Goal: Transaction & Acquisition: Purchase product/service

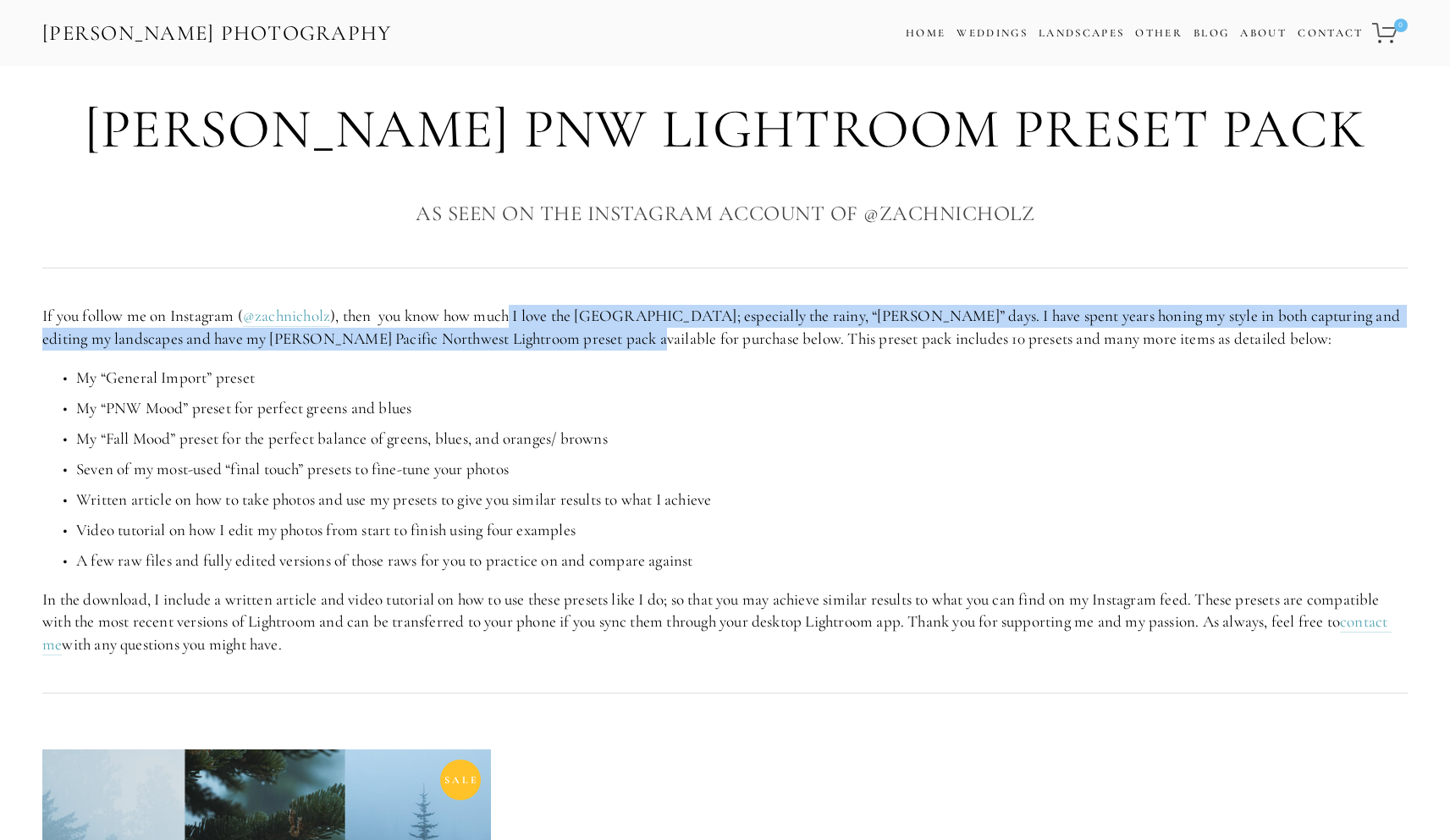
drag, startPoint x: 538, startPoint y: 324, endPoint x: 618, endPoint y: 342, distance: 82.0
click at [618, 342] on p "If you follow me on Instagram ( @zachnicholz ), then you know how much I love t…" at bounding box center [725, 326] width 1365 height 45
click at [617, 342] on p "If you follow me on Instagram ( @zachnicholz ), then you know how much I love t…" at bounding box center [725, 326] width 1365 height 45
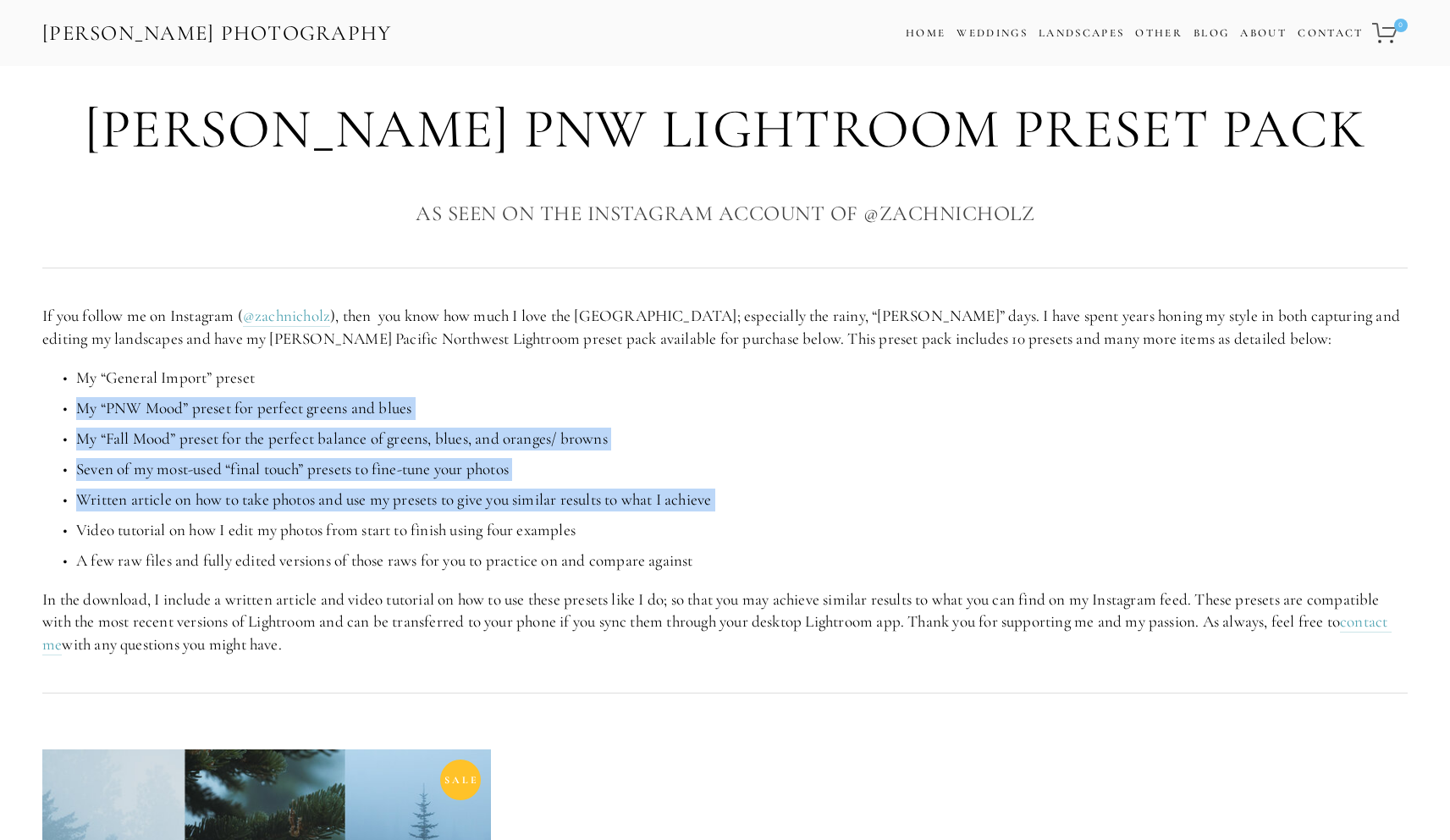
drag, startPoint x: 293, startPoint y: 479, endPoint x: 343, endPoint y: 518, distance: 63.4
click at [343, 518] on ul "My “General Import” preset My “PNW Mood” preset for perfect greens and blues My…" at bounding box center [725, 469] width 1365 height 206
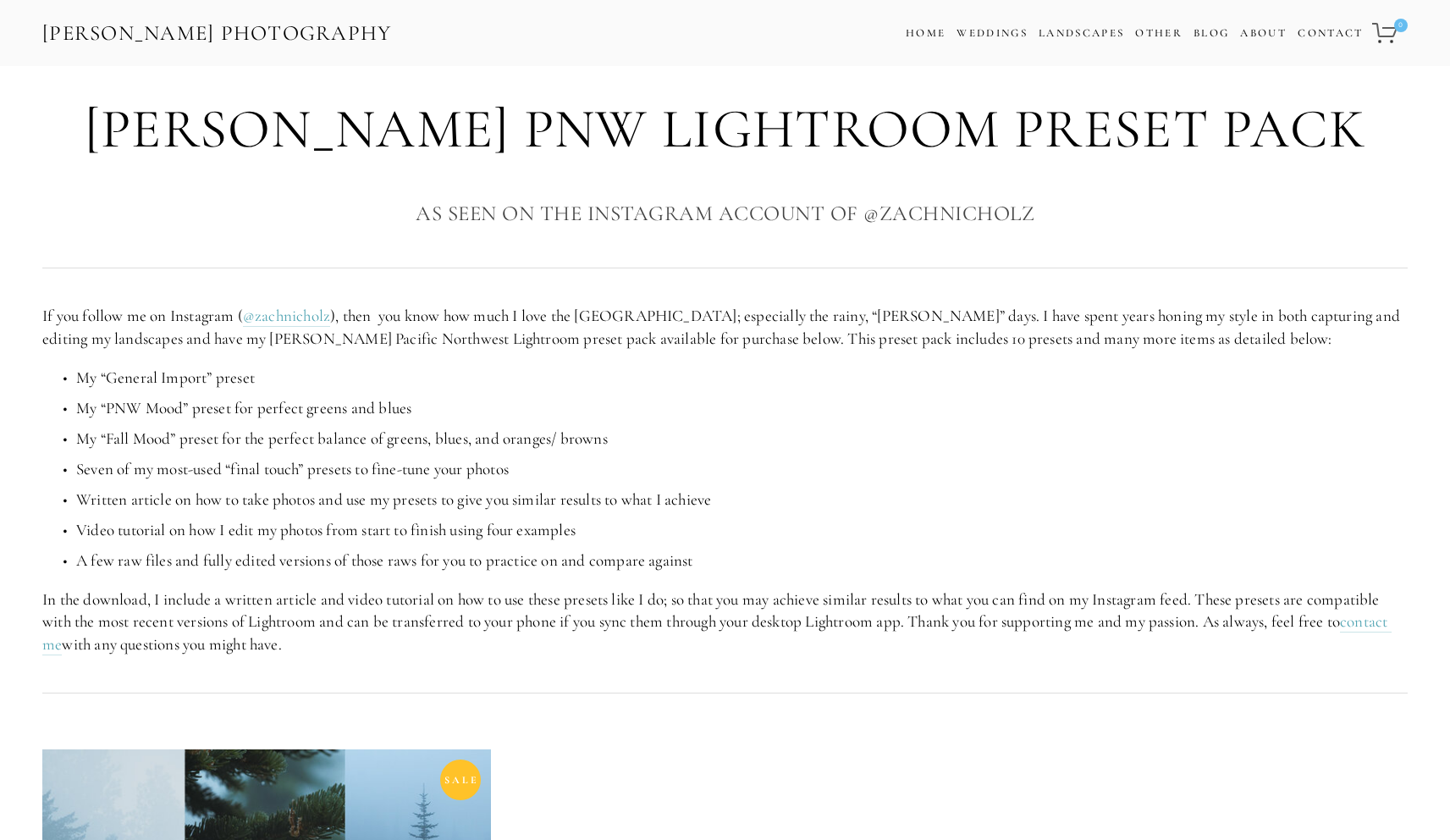
click at [343, 519] on p "Video tutorial on how I edit my photos from start to finish using four examples" at bounding box center [742, 530] width 1332 height 23
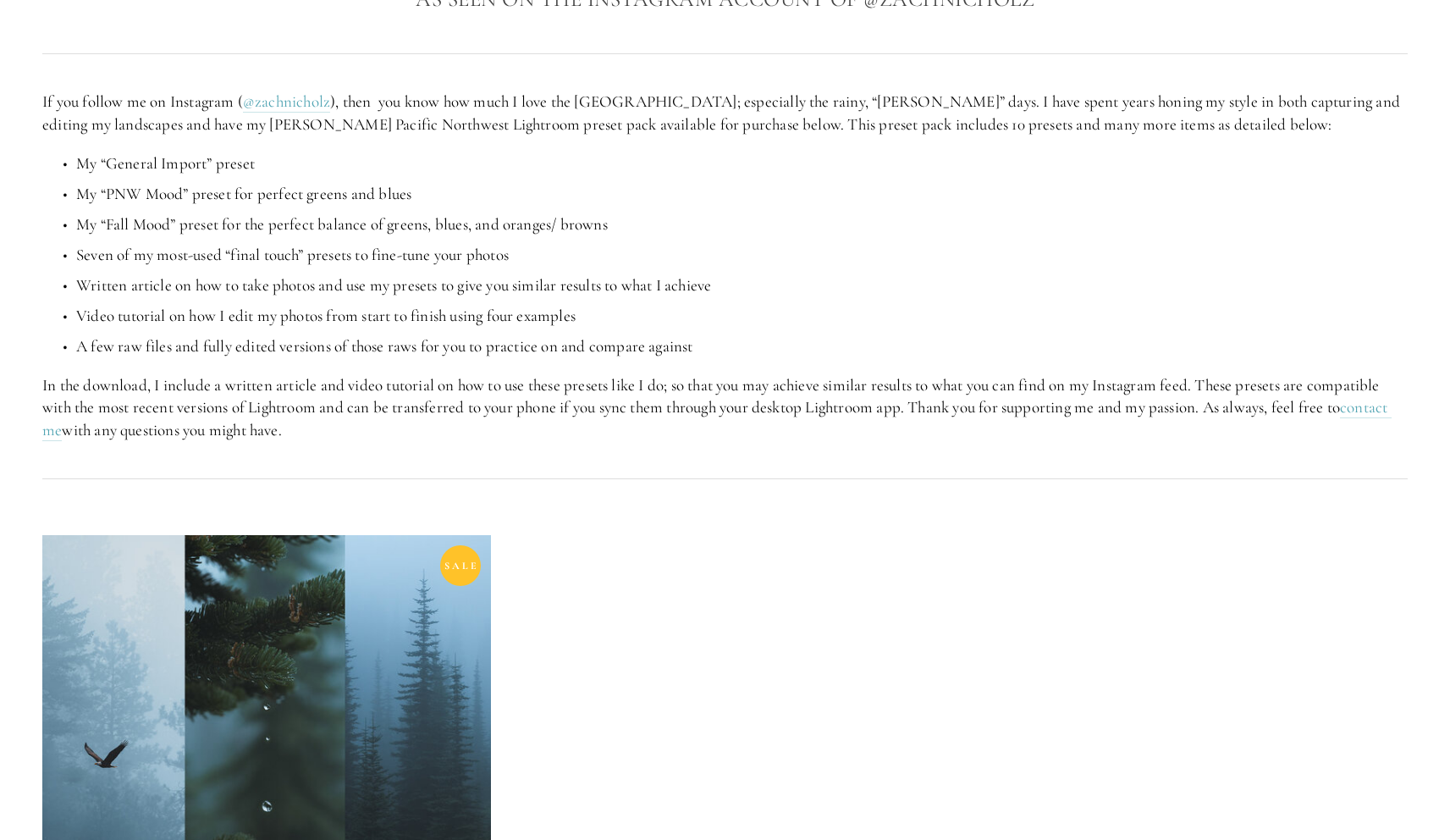
scroll to position [712, 0]
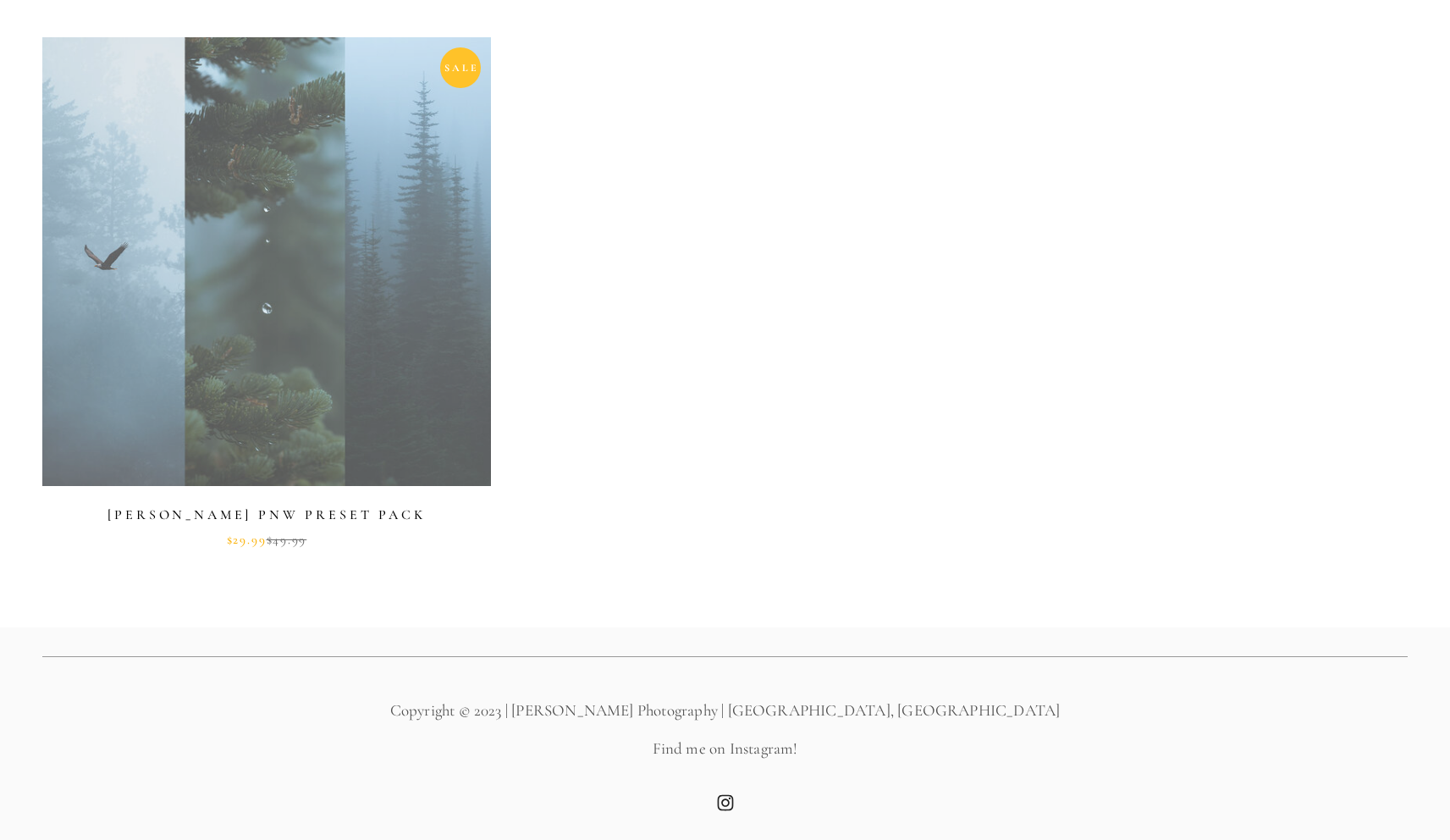
click at [235, 339] on link at bounding box center [266, 292] width 449 height 509
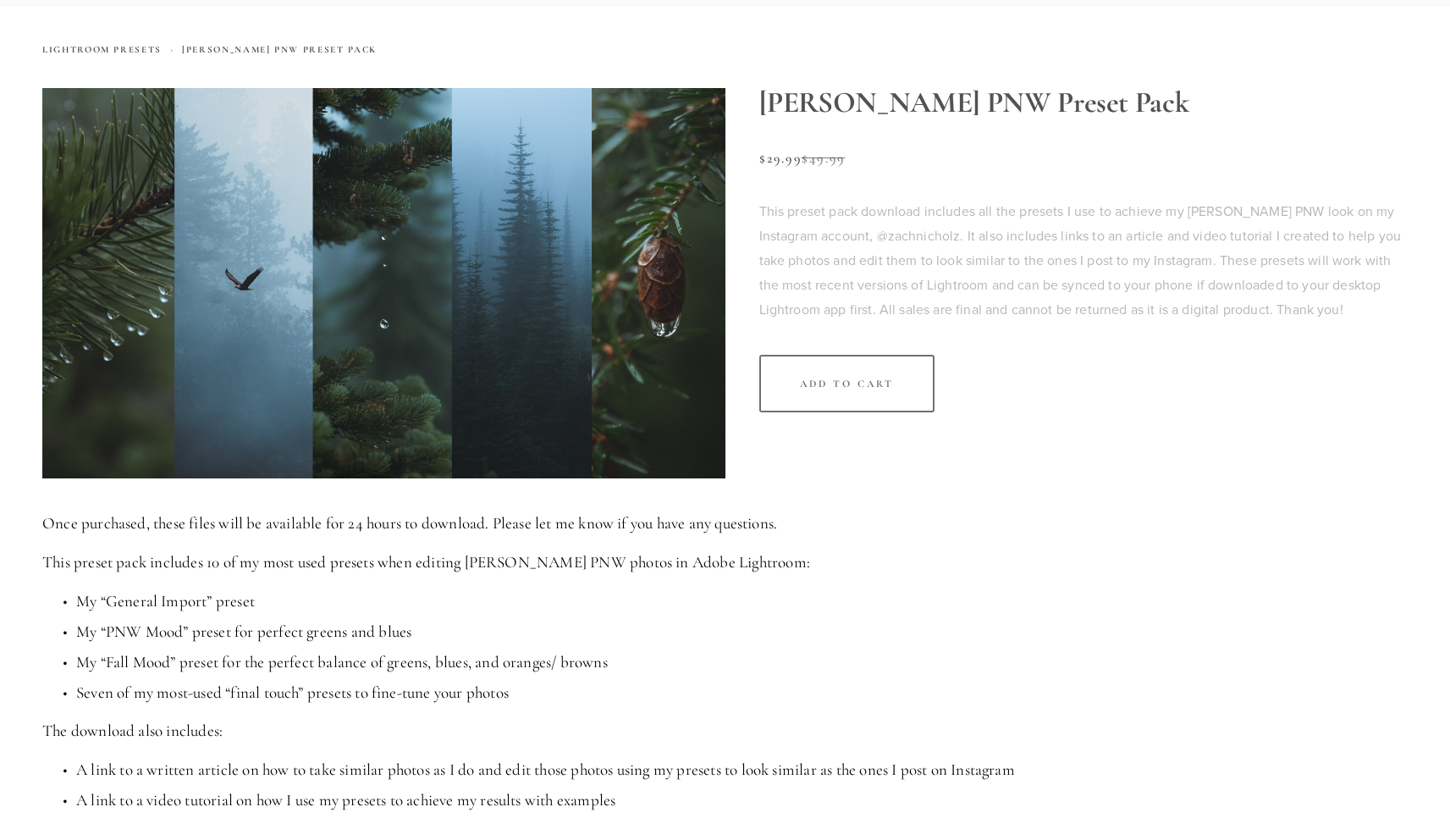
scroll to position [251, 0]
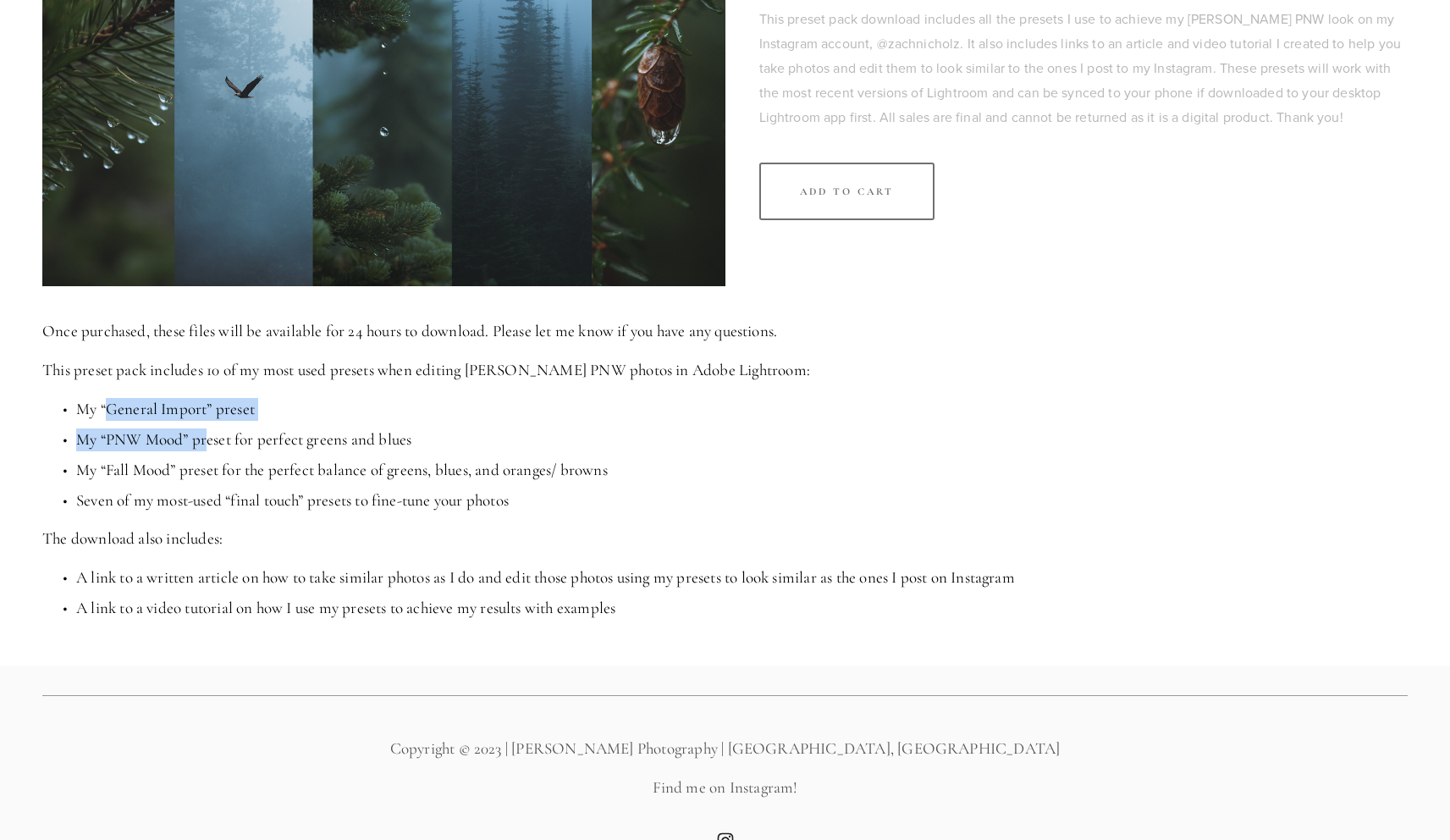
drag, startPoint x: 110, startPoint y: 414, endPoint x: 207, endPoint y: 443, distance: 101.2
click at [207, 443] on ul "My “General Import” preset My “PNW Mood” preset for perfect greens and blues My…" at bounding box center [725, 455] width 1365 height 115
drag, startPoint x: 207, startPoint y: 443, endPoint x: 251, endPoint y: 444, distance: 44.0
click at [207, 443] on p "My “PNW Mood” preset for perfect greens and blues" at bounding box center [742, 439] width 1332 height 23
drag, startPoint x: 352, startPoint y: 438, endPoint x: 186, endPoint y: 440, distance: 166.0
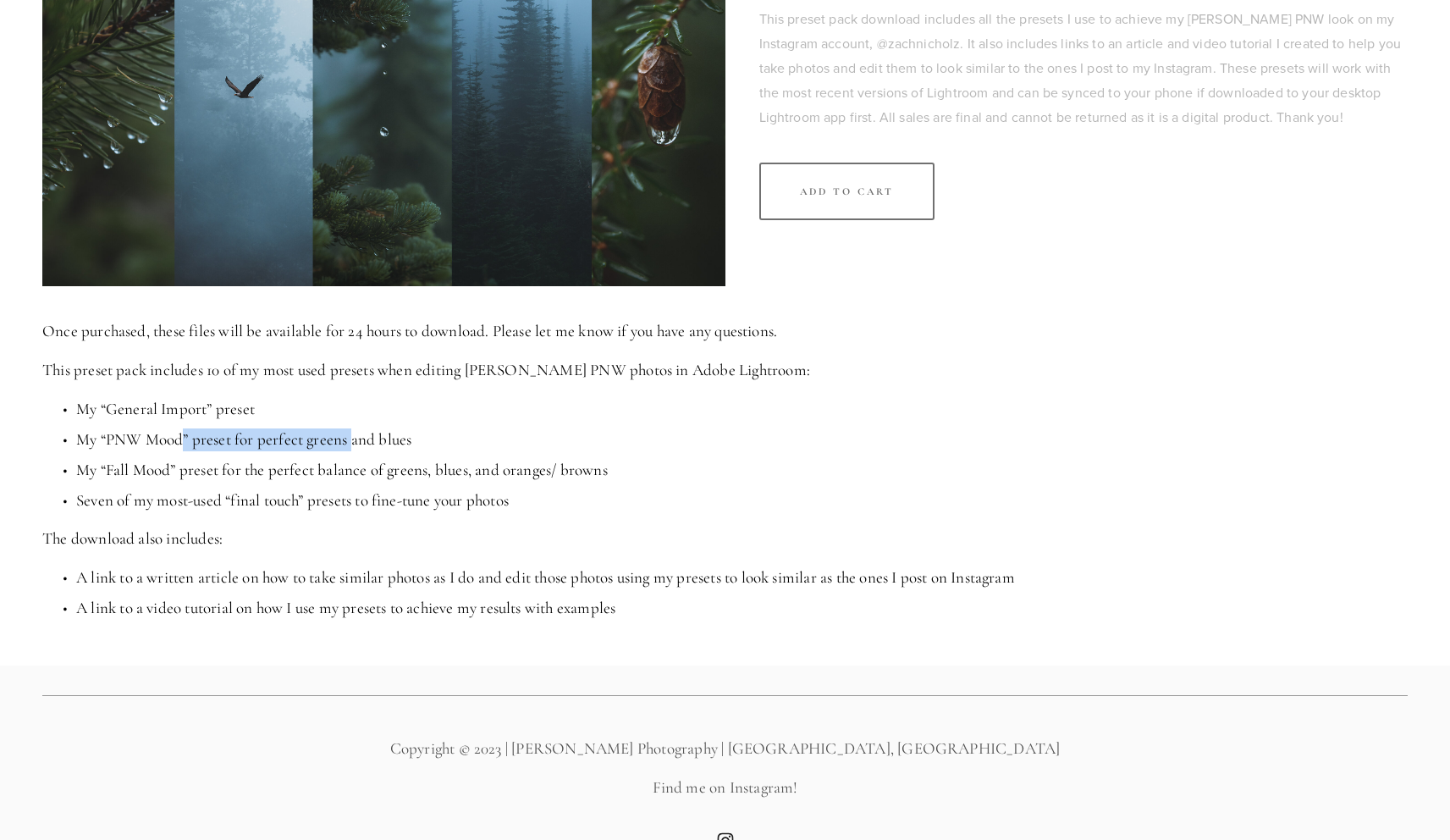
click at [186, 441] on p "My “PNW Mood” preset for perfect greens and blues" at bounding box center [742, 439] width 1332 height 23
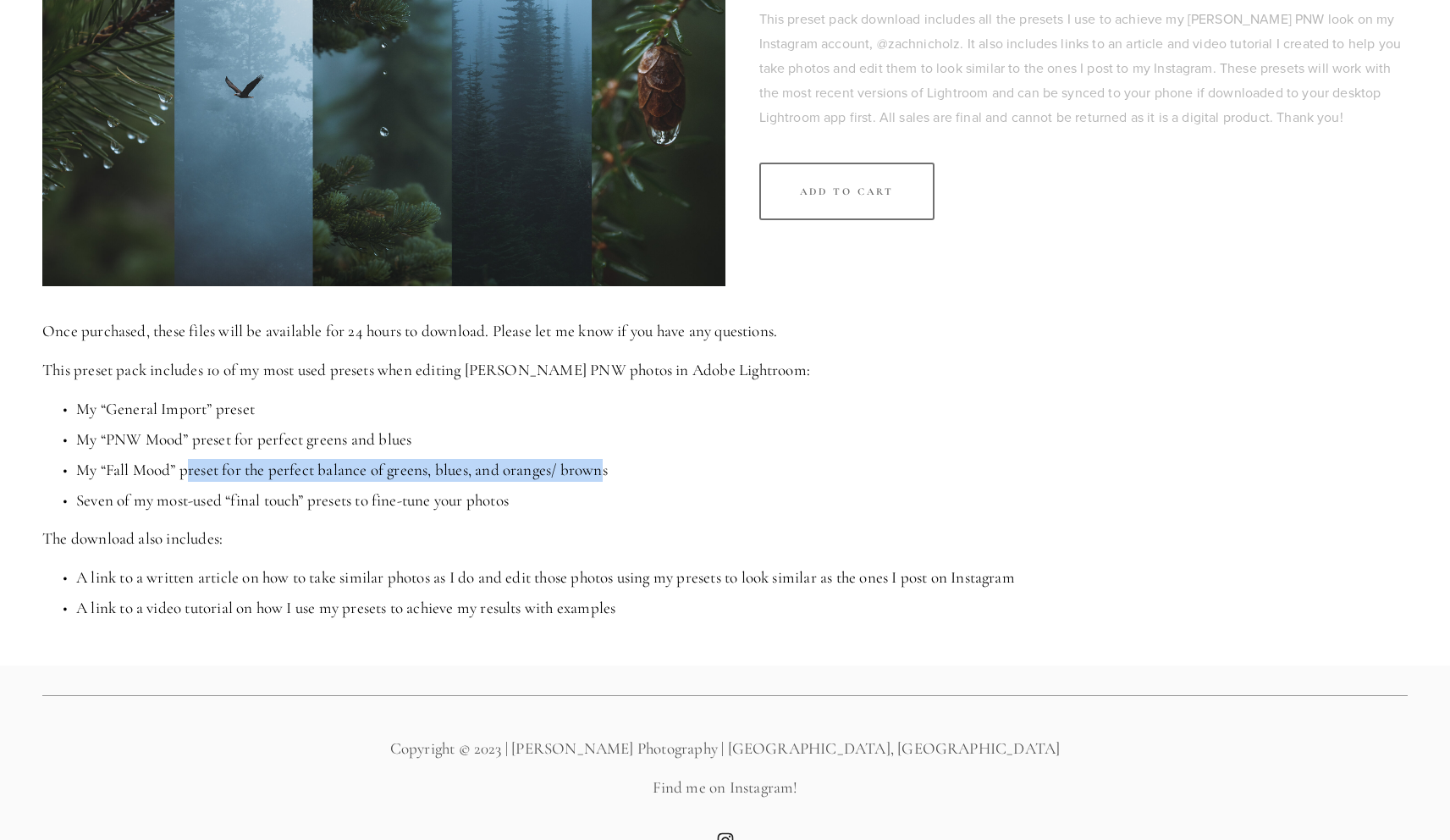
drag, startPoint x: 192, startPoint y: 470, endPoint x: 602, endPoint y: 470, distance: 410.0
click at [601, 470] on p "My “Fall Mood” preset for the perfect balance of greens, blues, and oranges/ br…" at bounding box center [742, 470] width 1332 height 23
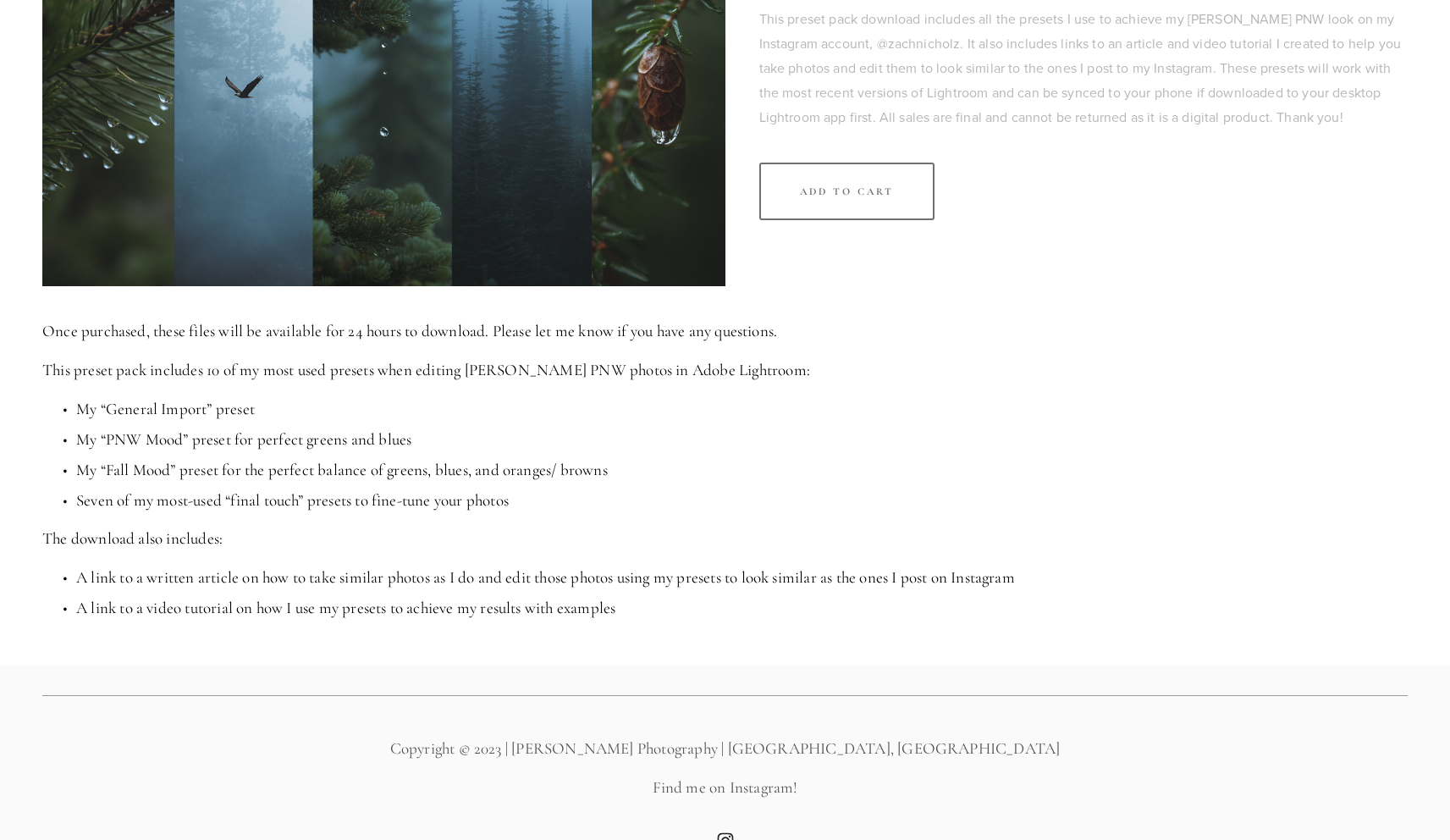
click at [602, 470] on p "My “Fall Mood” preset for the perfect balance of greens, blues, and oranges/ br…" at bounding box center [742, 470] width 1332 height 23
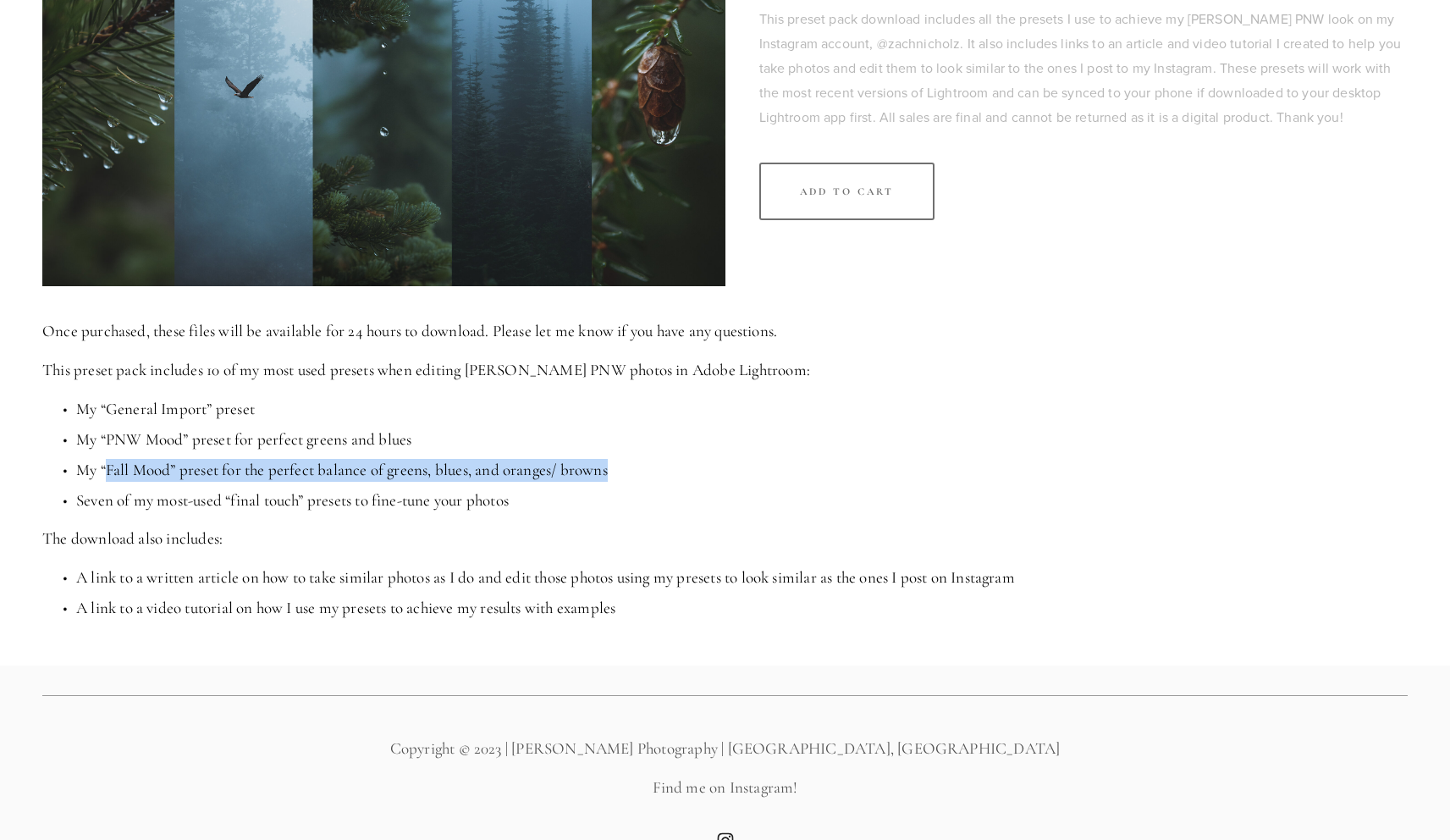
drag, startPoint x: 603, startPoint y: 470, endPoint x: 105, endPoint y: 474, distance: 498.0
click at [105, 474] on p "My “Fall Mood” preset for the perfect balance of greens, blues, and oranges/ br…" at bounding box center [742, 470] width 1332 height 23
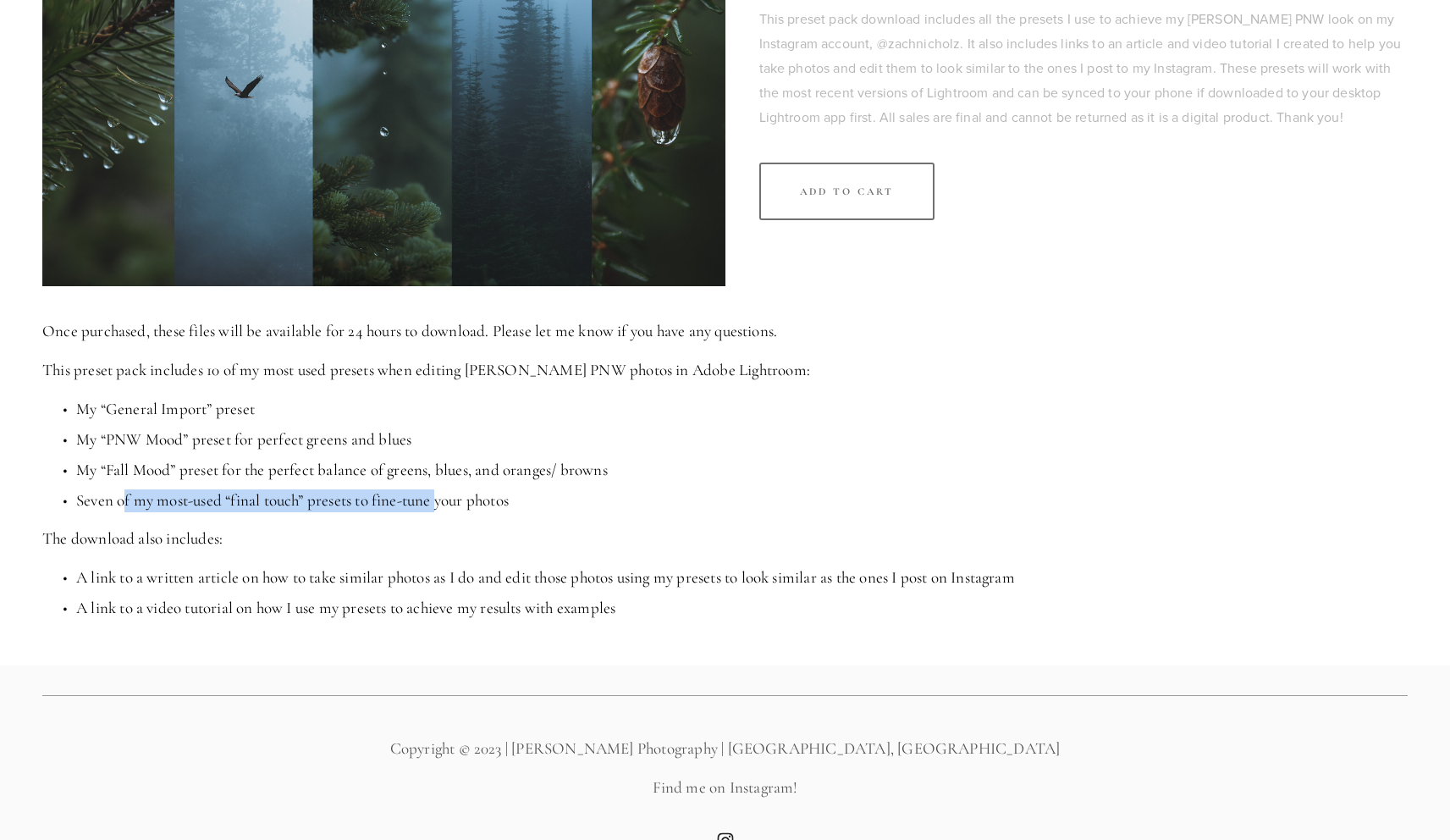
drag, startPoint x: 133, startPoint y: 501, endPoint x: 442, endPoint y: 498, distance: 309.0
click at [442, 498] on p "Seven of my most-used “final touch” presets to fine-tune your photos" at bounding box center [742, 500] width 1332 height 23
click at [443, 498] on p "Seven of my most-used “final touch” presets to fine-tune your photos" at bounding box center [742, 500] width 1332 height 23
click at [661, 580] on p "A link to a written article on how to take similar photos as I do and edit thos…" at bounding box center [742, 578] width 1332 height 23
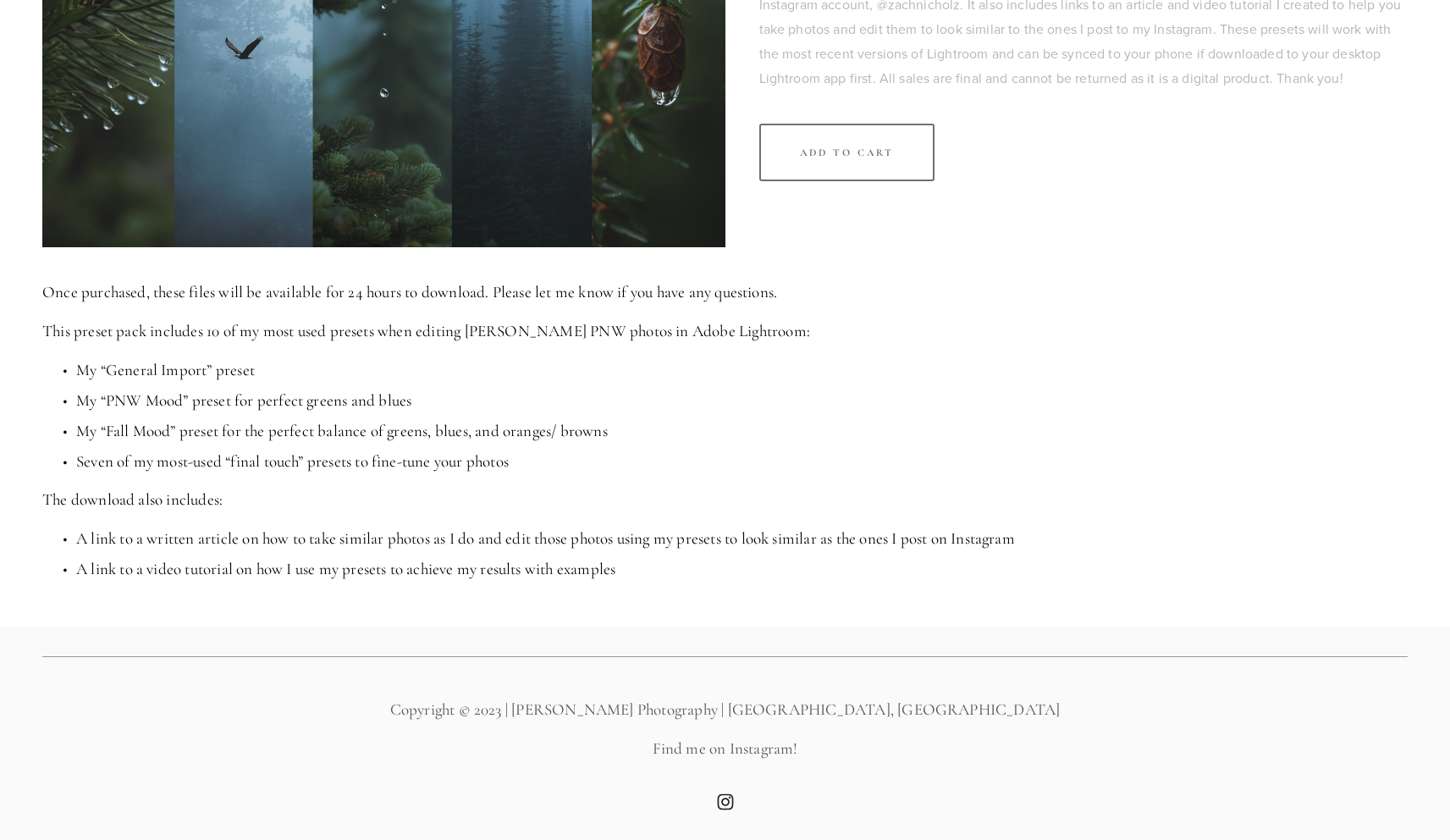
scroll to position [0, 0]
